Goal: Information Seeking & Learning: Learn about a topic

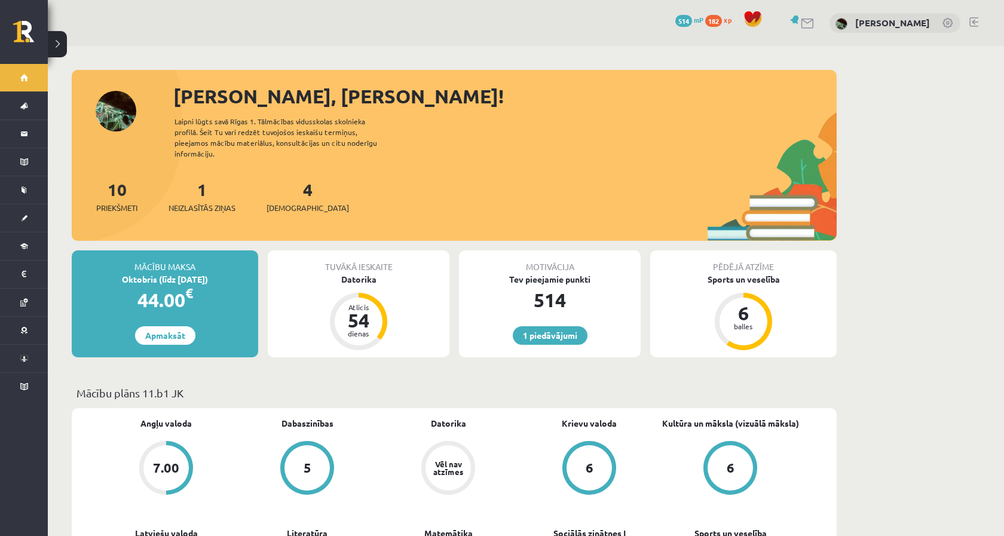
click at [199, 182] on div "1 Neizlasītās ziņas" at bounding box center [202, 195] width 67 height 37
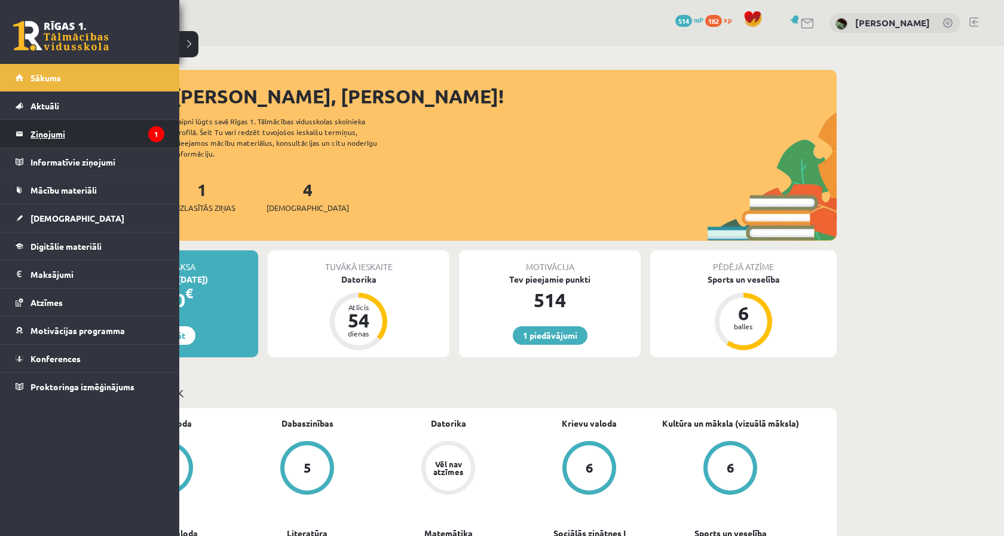
click at [62, 142] on legend "Ziņojumi 1" at bounding box center [97, 133] width 134 height 27
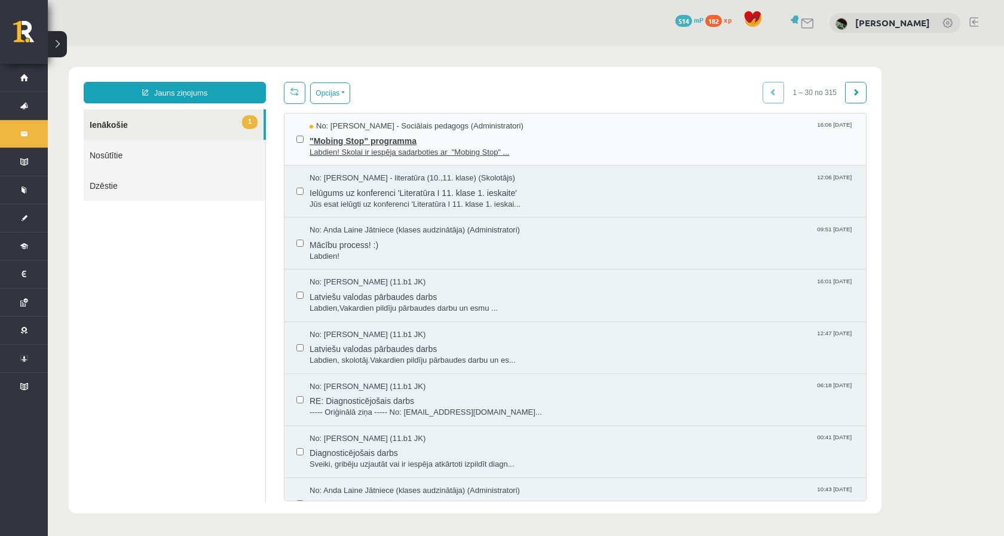
click at [574, 143] on span ""Mobing Stop" programma" at bounding box center [582, 139] width 545 height 15
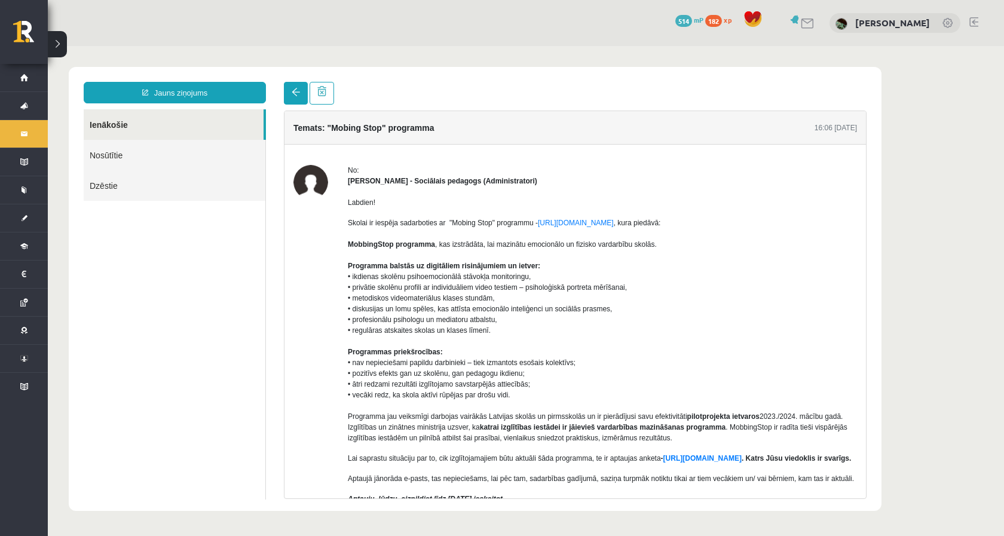
click at [292, 84] on link at bounding box center [296, 93] width 24 height 23
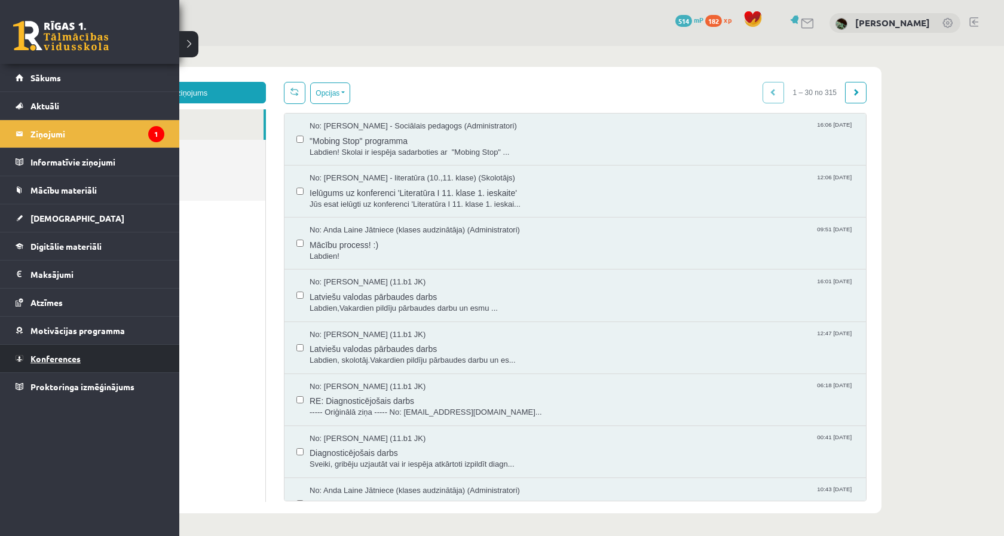
click at [68, 355] on span "Konferences" at bounding box center [55, 358] width 50 height 11
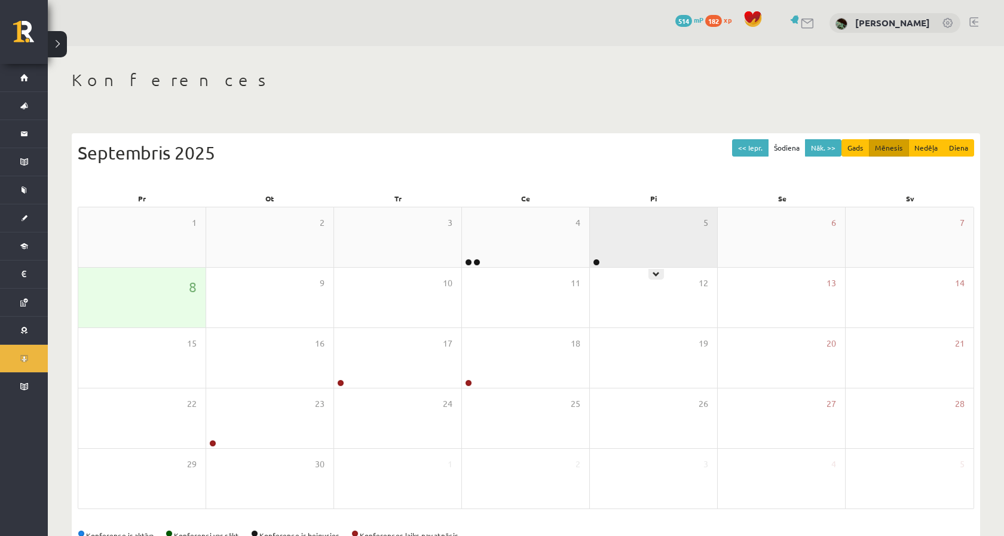
click at [628, 255] on div "5" at bounding box center [653, 237] width 127 height 60
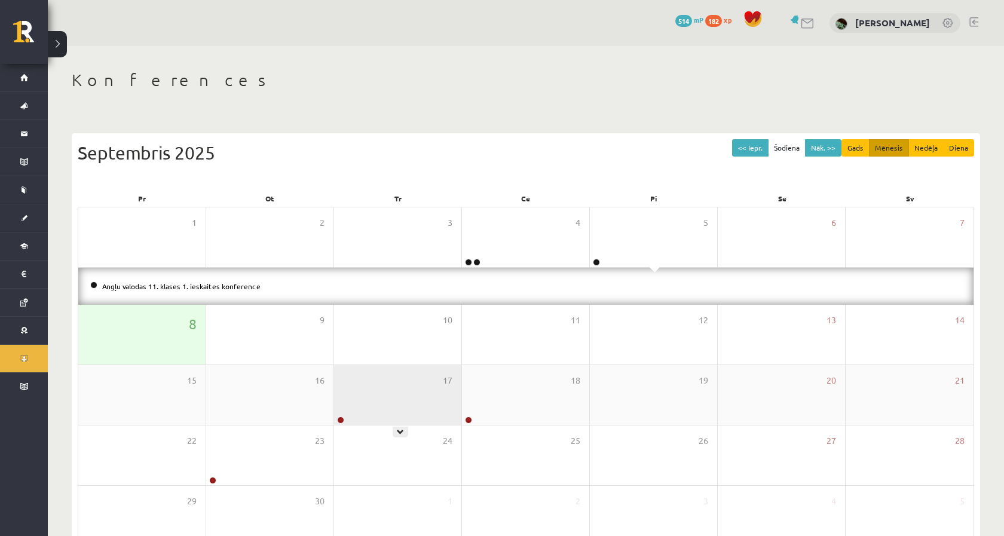
click at [353, 396] on div "17" at bounding box center [397, 395] width 127 height 60
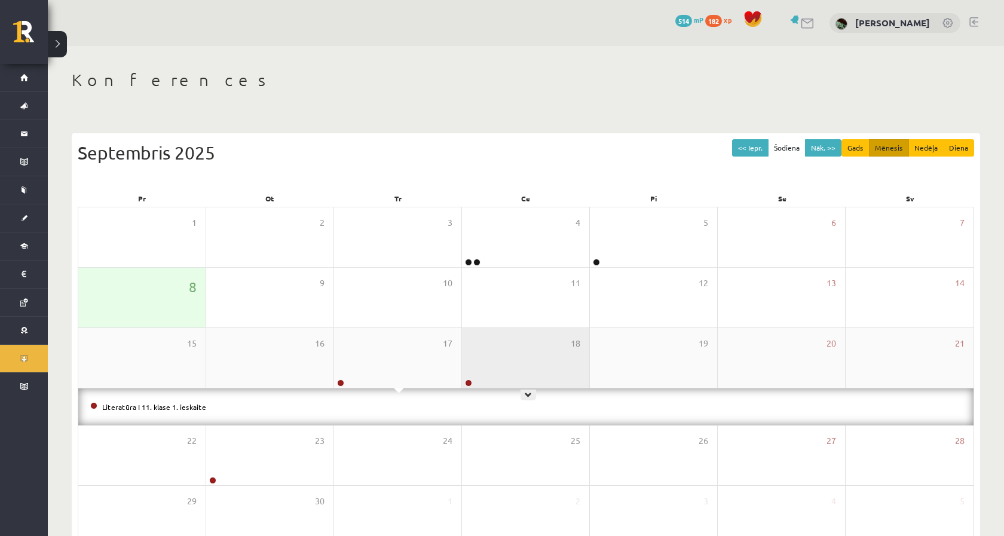
click at [535, 358] on div "18" at bounding box center [525, 358] width 127 height 60
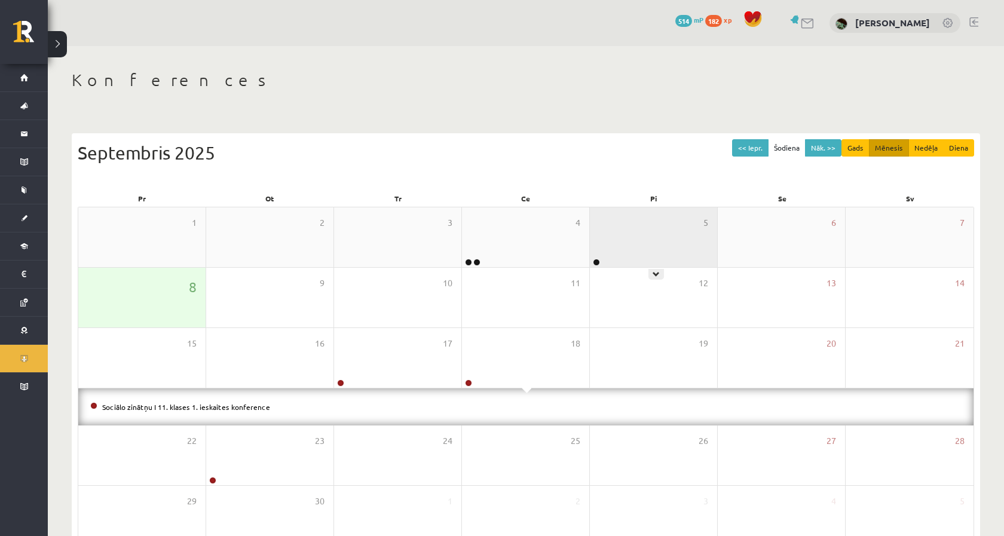
click at [641, 252] on div "5" at bounding box center [653, 237] width 127 height 60
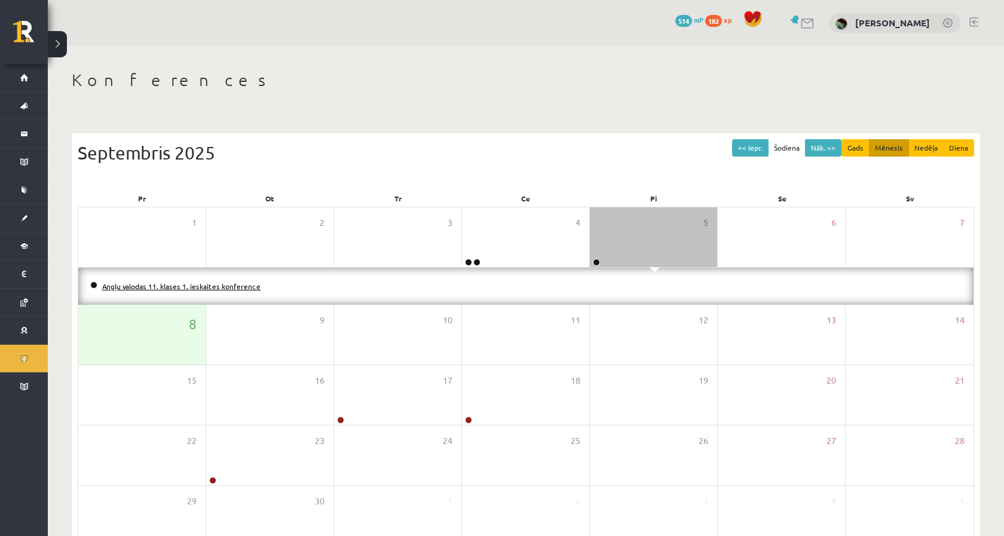
click at [234, 284] on link "Angļu valodas 11. klases 1. ieskaites konference" at bounding box center [181, 287] width 158 height 10
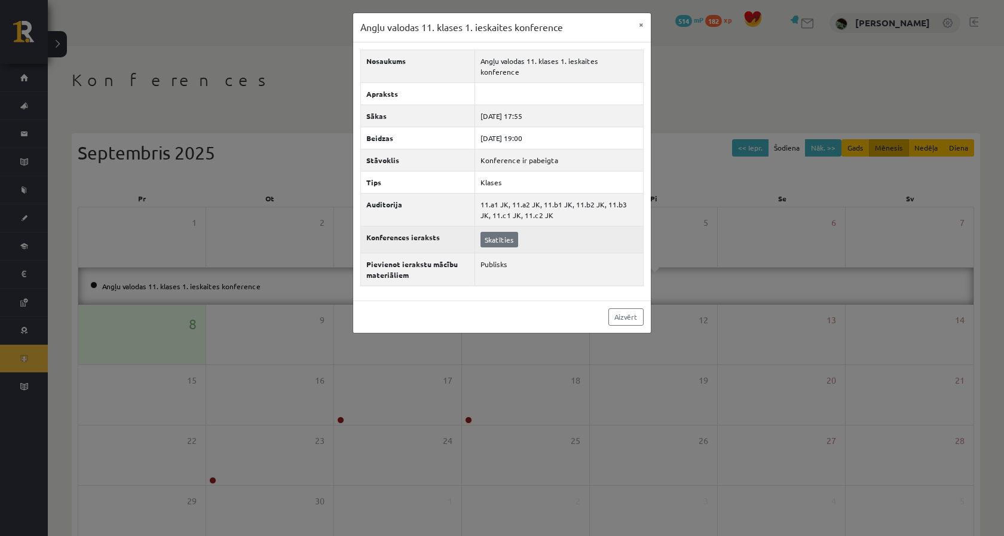
click at [502, 232] on link "Skatīties" at bounding box center [500, 240] width 38 height 16
